Goal: Task Accomplishment & Management: Use online tool/utility

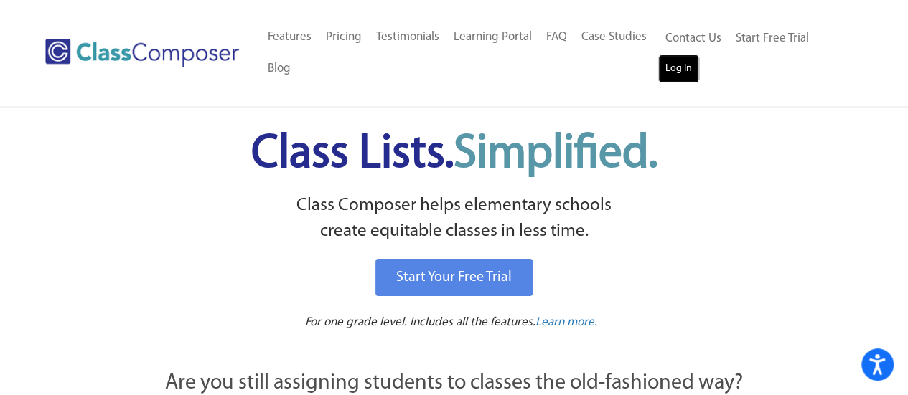
click at [671, 71] on link "Log In" at bounding box center [678, 69] width 41 height 29
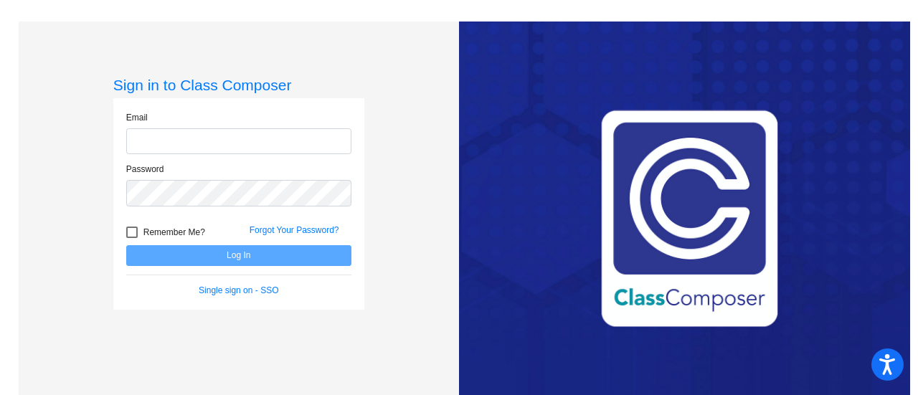
click at [189, 164] on form "Email Password Remember Me? Forgot Your Password? Log In Single sign on - SSO" at bounding box center [238, 204] width 225 height 186
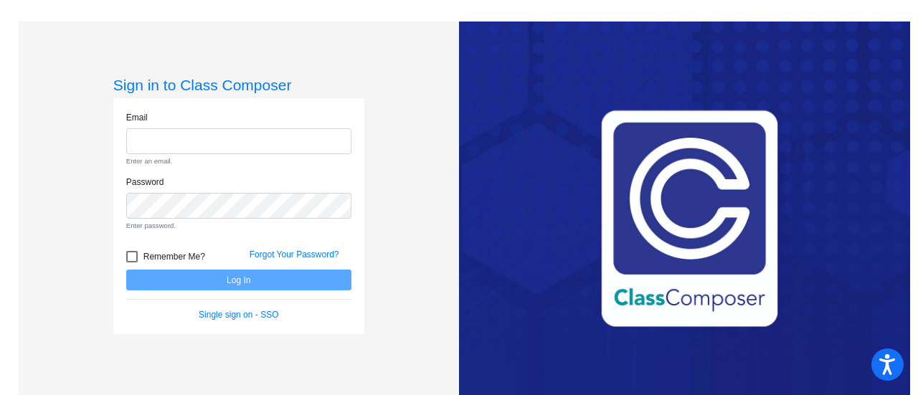
click at [187, 156] on div "Email Enter an email." at bounding box center [238, 139] width 225 height 56
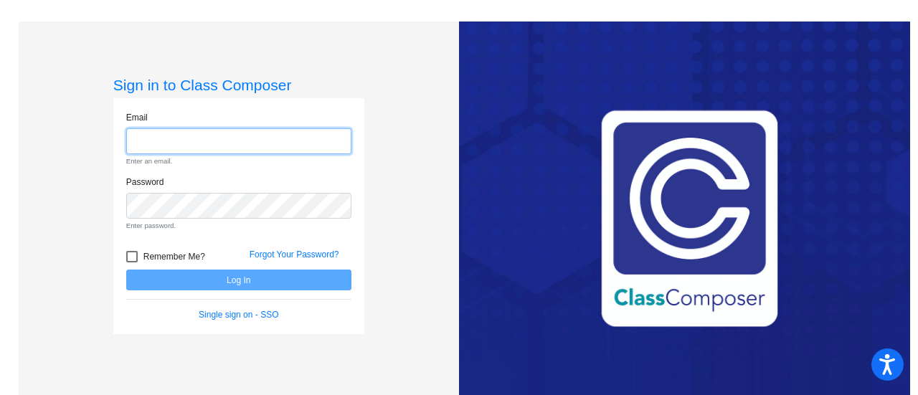
click at [178, 136] on input "email" at bounding box center [238, 141] width 225 height 27
type input "[EMAIL_ADDRESS][PERSON_NAME][PERSON_NAME][DOMAIN_NAME]"
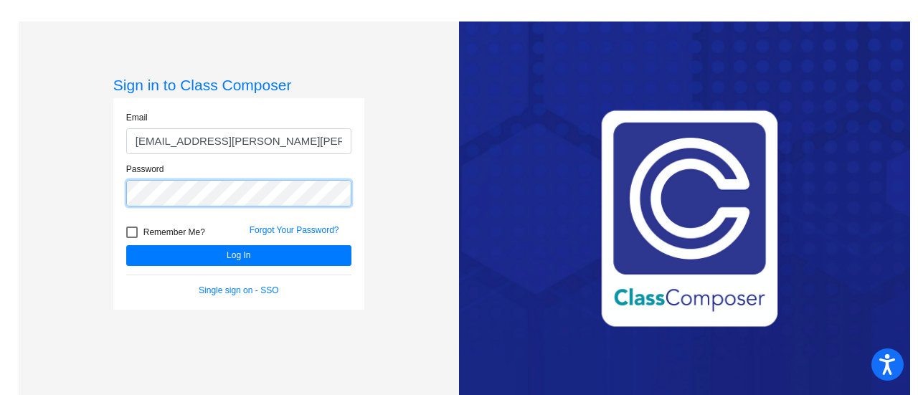
click at [126, 245] on button "Log In" at bounding box center [238, 255] width 225 height 21
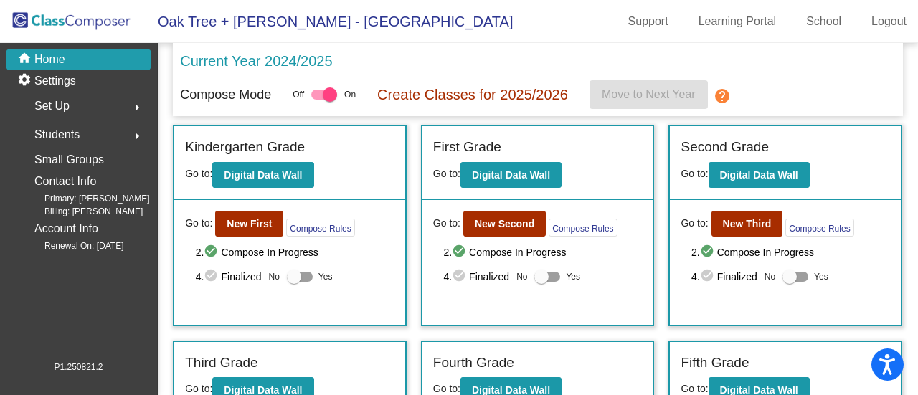
click at [308, 61] on p "Current Year 2024/2025" at bounding box center [256, 61] width 152 height 22
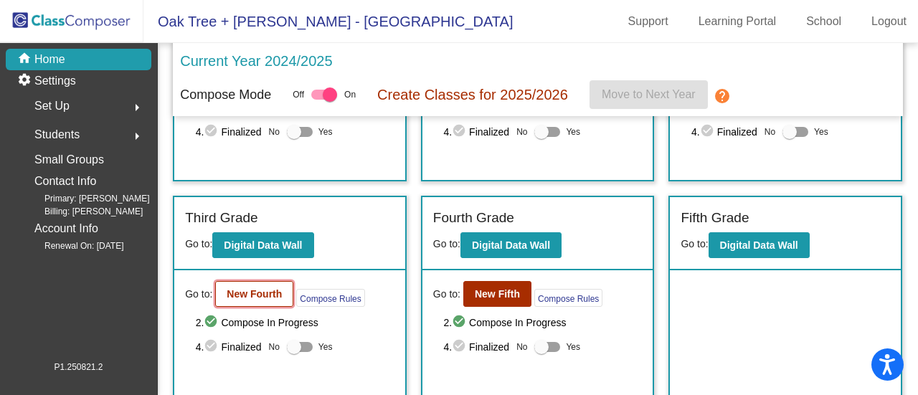
click at [263, 298] on b "New Fourth" at bounding box center [254, 293] width 55 height 11
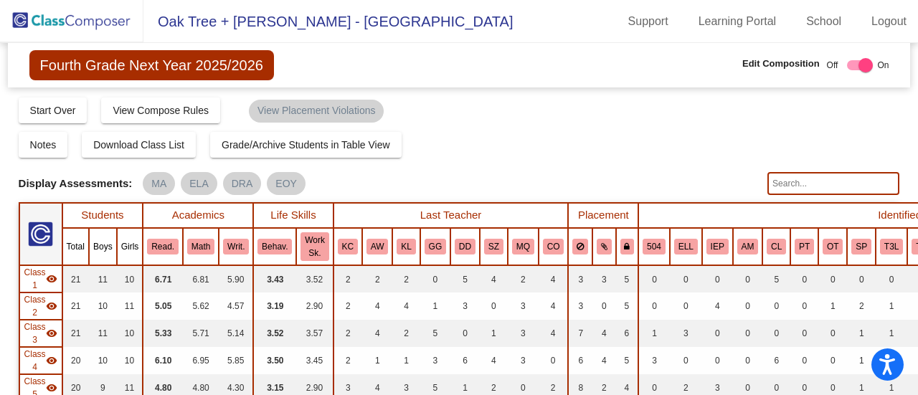
click at [263, 298] on td "3.19" at bounding box center [274, 306] width 43 height 27
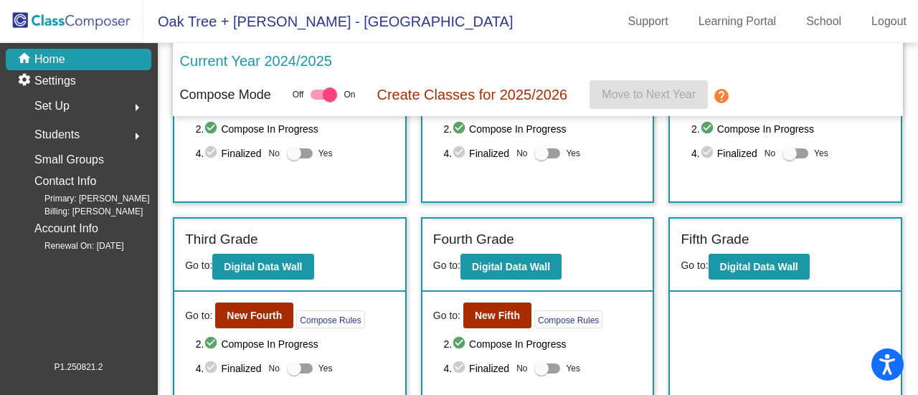
scroll to position [145, 0]
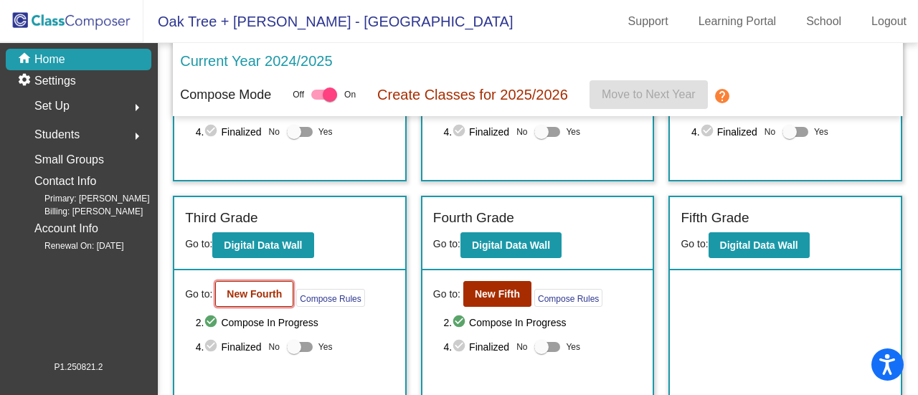
click at [254, 295] on b "New Fourth" at bounding box center [254, 293] width 55 height 11
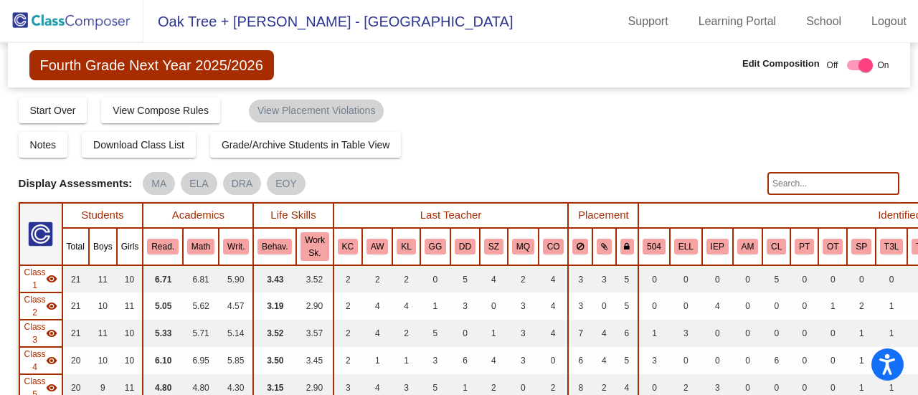
click at [201, 22] on span "Oak Tree + [PERSON_NAME] - [GEOGRAPHIC_DATA]" at bounding box center [328, 21] width 370 height 23
click at [149, 63] on span "Fourth Grade Next Year 2025/2026" at bounding box center [151, 65] width 245 height 30
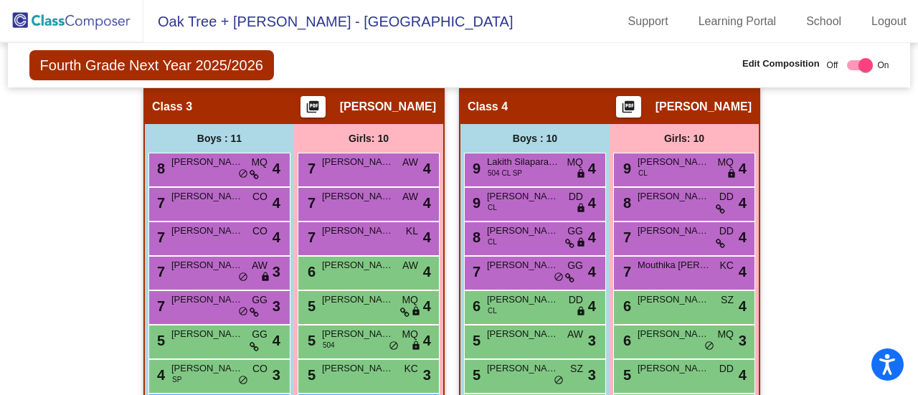
scroll to position [926, 0]
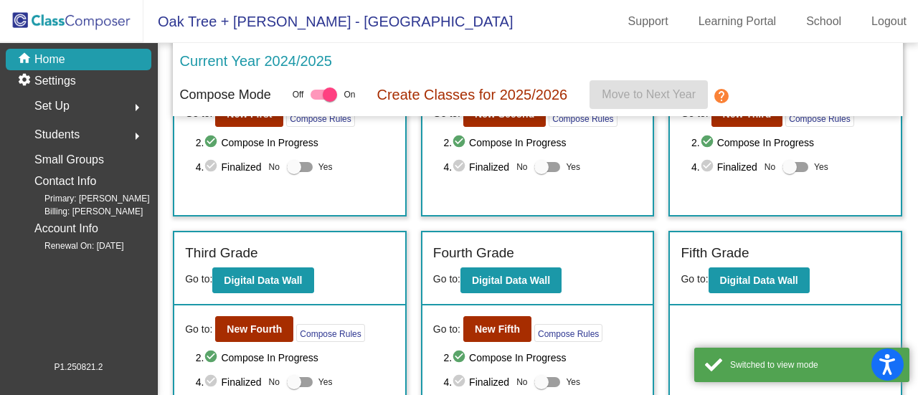
scroll to position [145, 0]
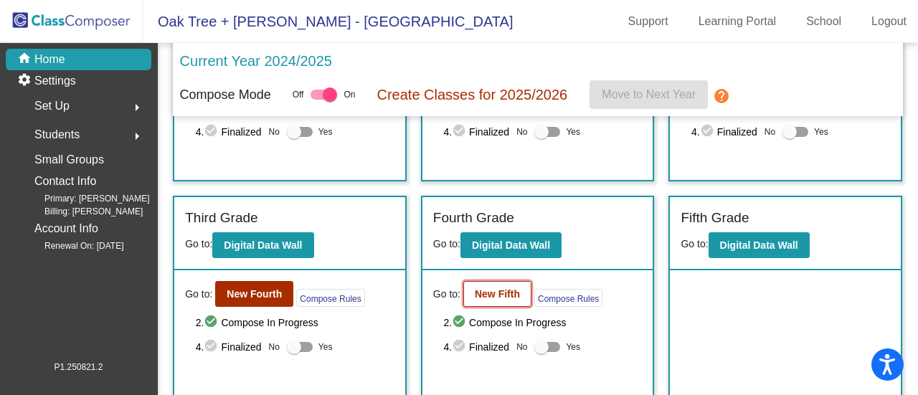
click at [502, 295] on b "New Fifth" at bounding box center [497, 293] width 45 height 11
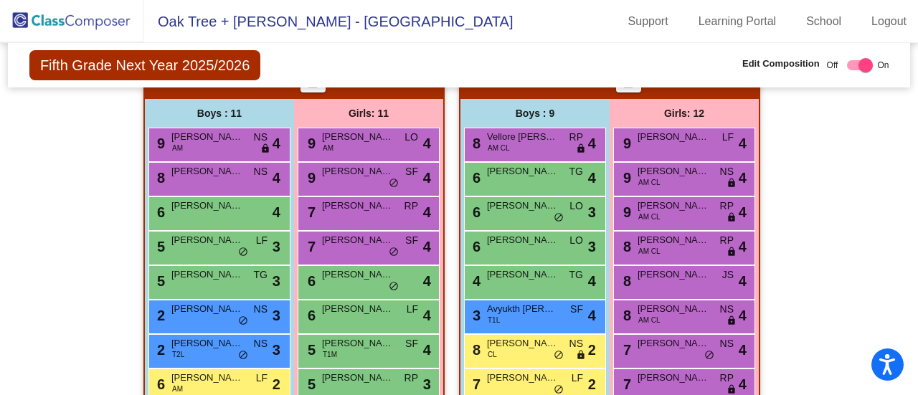
scroll to position [1485, 0]
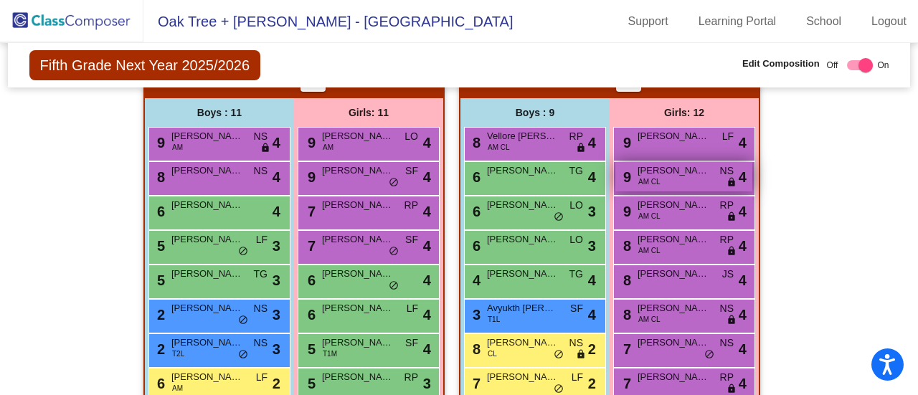
click at [683, 182] on div "9 Jukareddygari [PERSON_NAME] AM CL NS lock do_not_disturb_alt 4" at bounding box center [684, 176] width 137 height 29
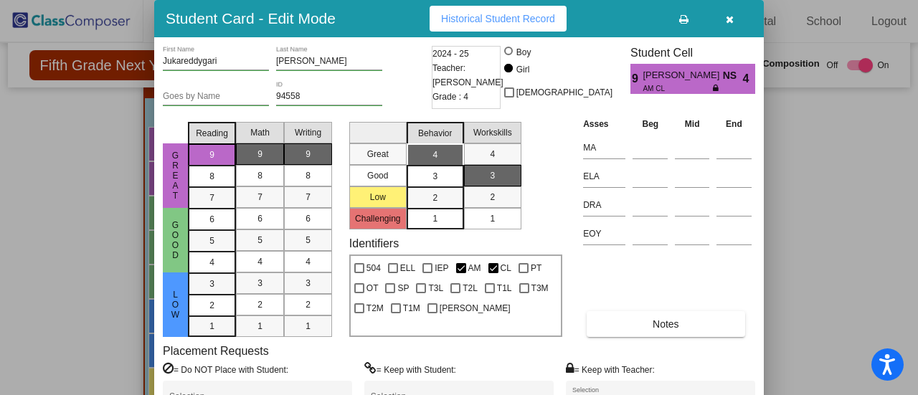
click at [730, 17] on icon "button" at bounding box center [730, 19] width 8 height 10
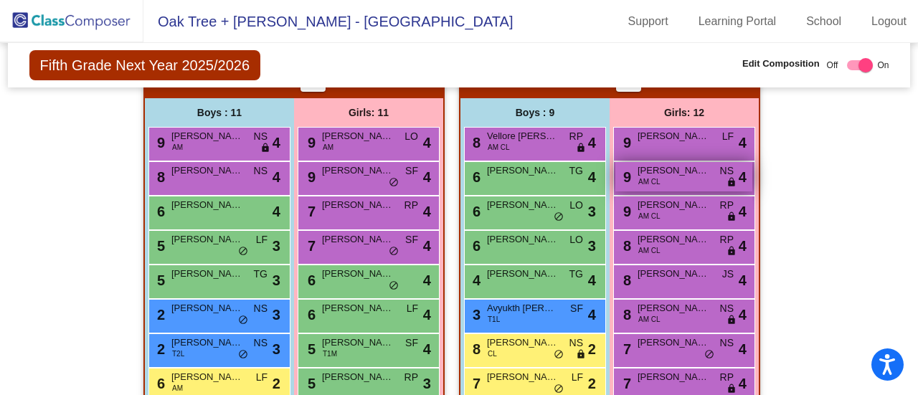
click at [666, 177] on div "9 Jukareddygari [PERSON_NAME] AM CL NS lock do_not_disturb_alt 4" at bounding box center [684, 176] width 137 height 29
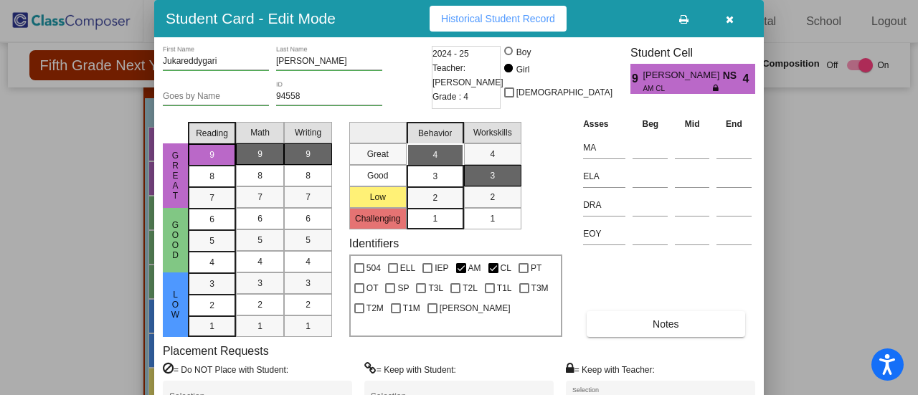
click at [733, 22] on icon "button" at bounding box center [730, 19] width 8 height 10
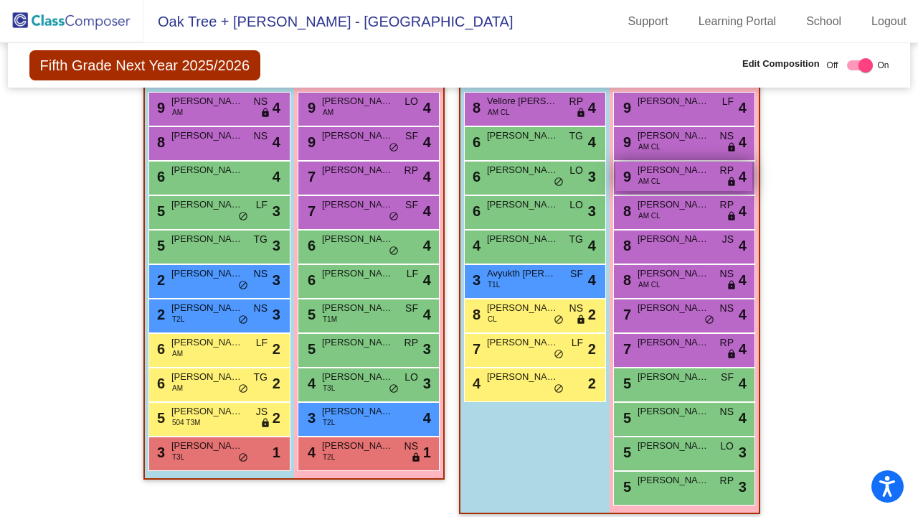
scroll to position [1517, 2]
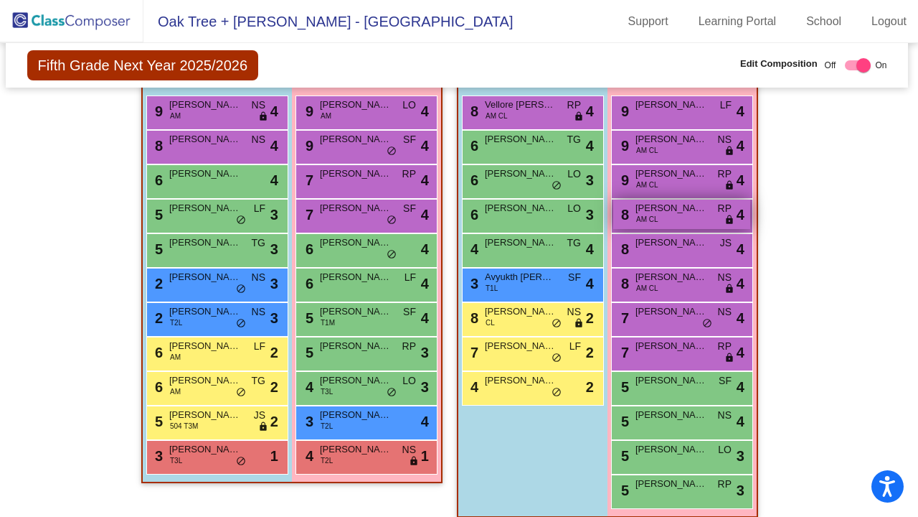
click at [674, 201] on span "[PERSON_NAME]" at bounding box center [672, 208] width 72 height 14
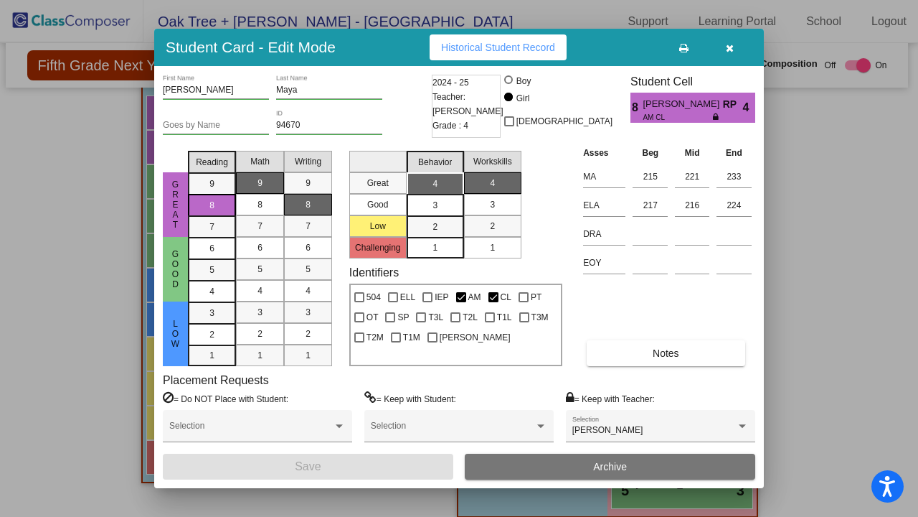
click at [727, 49] on icon "button" at bounding box center [730, 48] width 8 height 10
